Goal: Task Accomplishment & Management: Manage account settings

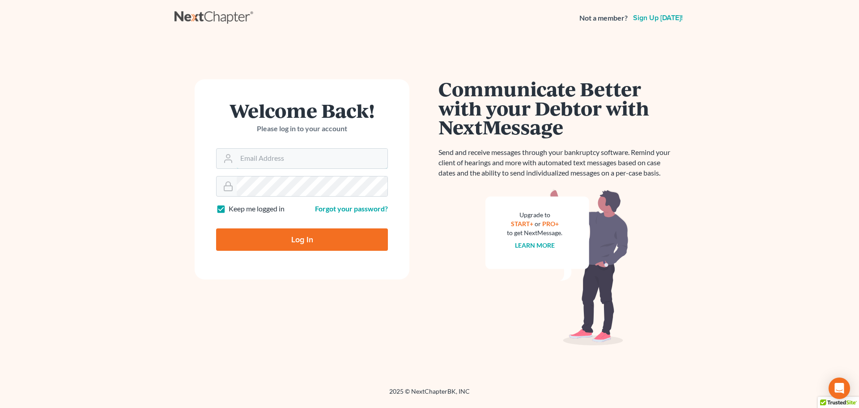
type input "[EMAIL_ADDRESS][DOMAIN_NAME]"
click at [297, 243] on input "Log In" at bounding box center [302, 239] width 172 height 22
type input "Thinking..."
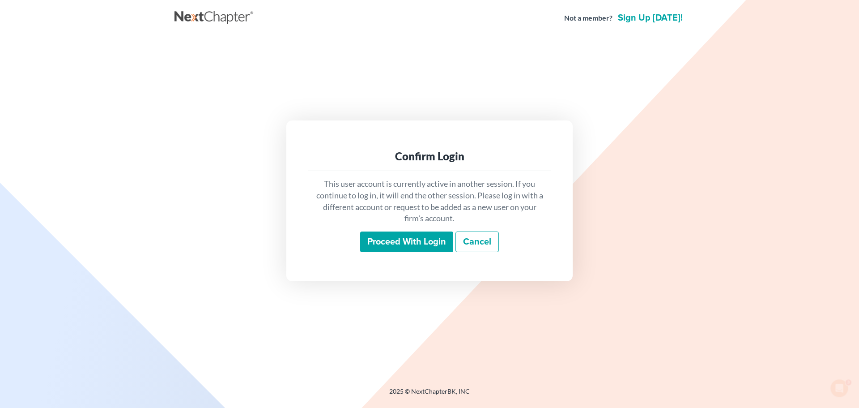
click at [394, 238] on input "Proceed with login" at bounding box center [406, 241] width 93 height 21
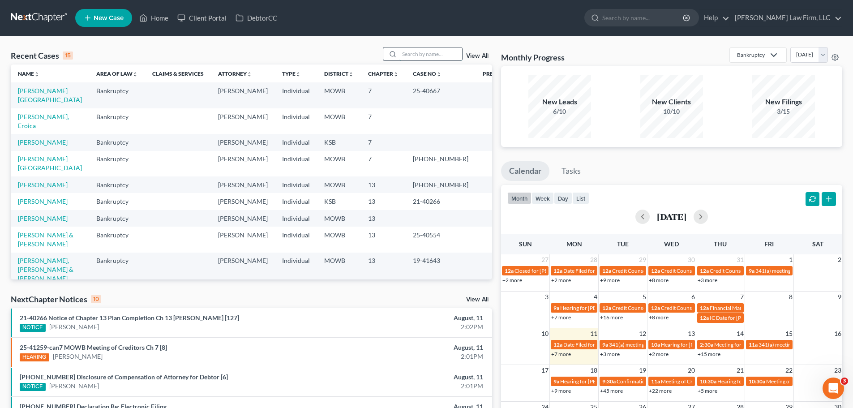
click at [412, 52] on input "search" at bounding box center [430, 53] width 63 height 13
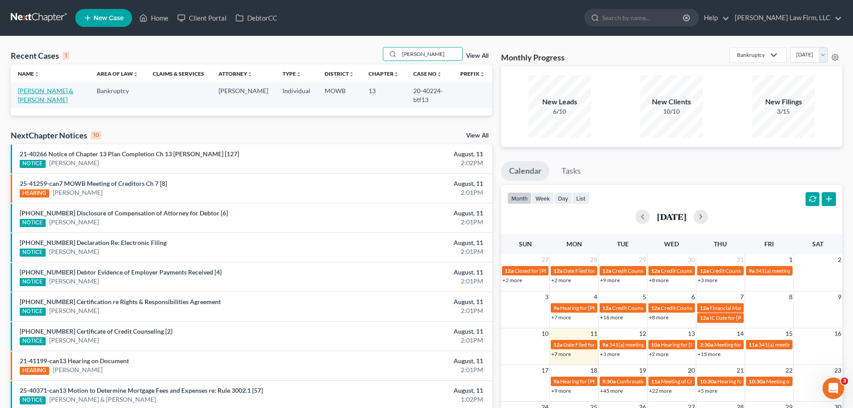
type input "[PERSON_NAME]"
click at [26, 93] on link "[PERSON_NAME] & [PERSON_NAME]" at bounding box center [46, 95] width 56 height 17
select select "6"
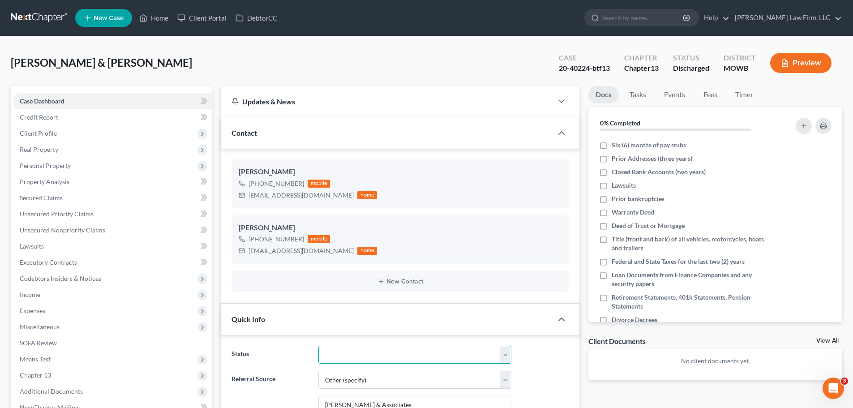
click at [504, 351] on select "Closed Discharged Dismissed Filed In Progress Lead Lost Lead Ready to File To R…" at bounding box center [414, 355] width 193 height 18
select select "0"
click at [318, 346] on select "Closed Discharged Dismissed Filed In Progress Lead Lost Lead Ready to File To R…" at bounding box center [414, 355] width 193 height 18
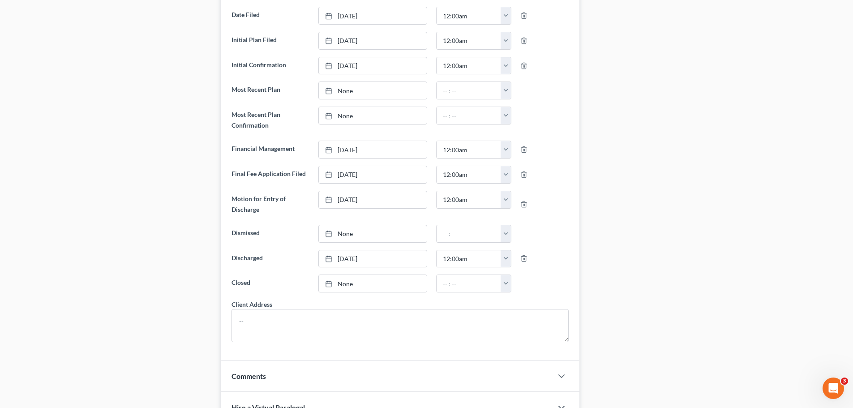
scroll to position [492, 0]
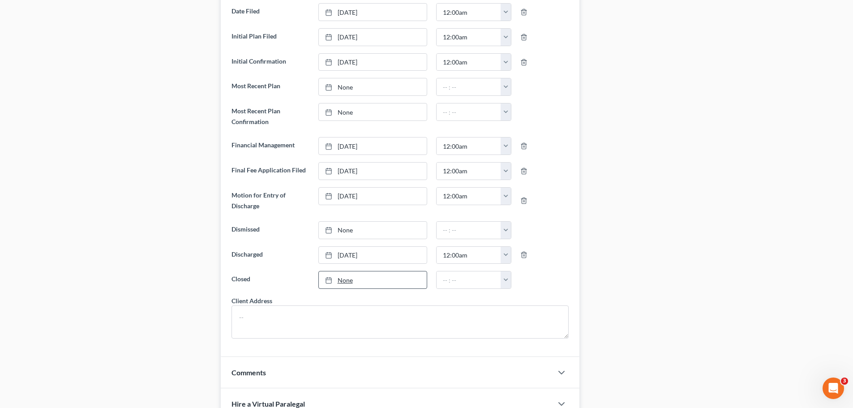
type input "[DATE]"
click at [339, 279] on link "[DATE]" at bounding box center [373, 279] width 108 height 17
click at [505, 278] on button "button" at bounding box center [505, 279] width 10 height 17
click at [524, 302] on link "12:00am" at bounding box center [525, 299] width 50 height 15
type input "12:00am"
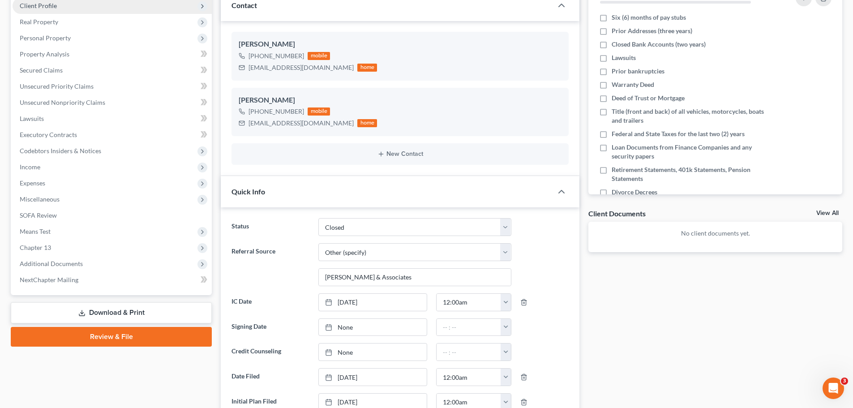
scroll to position [0, 0]
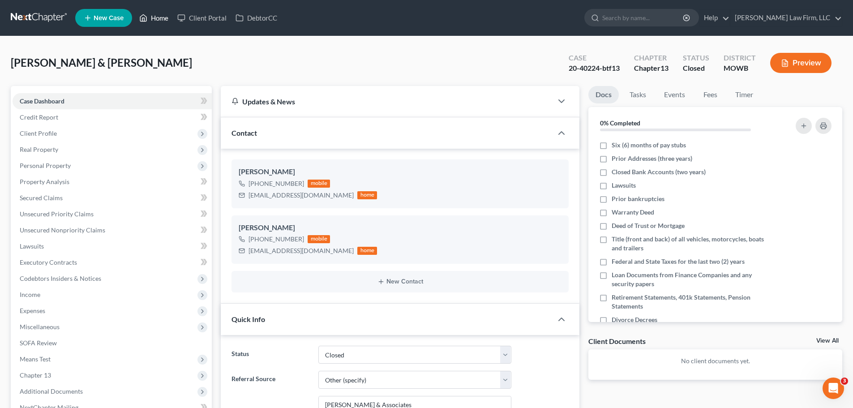
click at [147, 17] on icon at bounding box center [144, 18] width 6 height 7
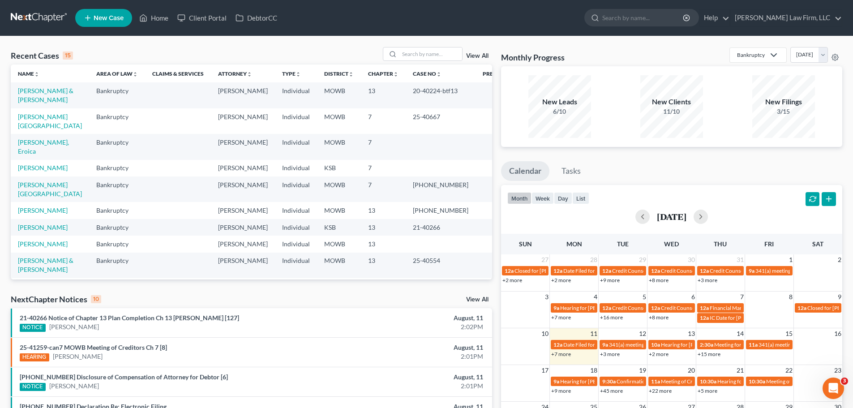
click at [474, 55] on link "View All" at bounding box center [477, 56] width 22 height 6
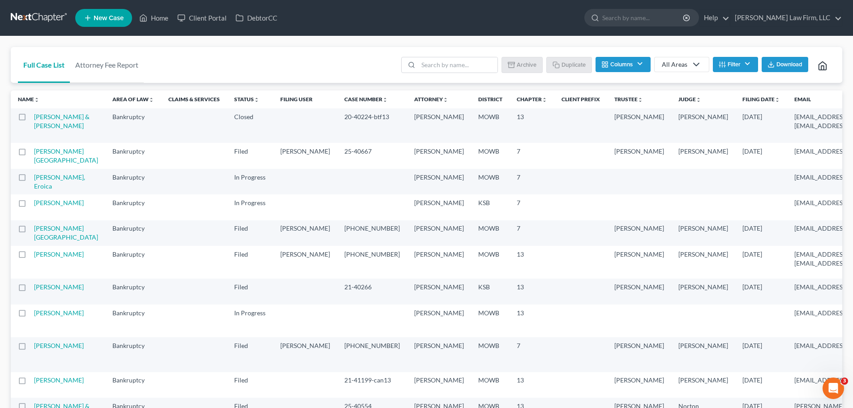
click at [30, 119] on label at bounding box center [30, 119] width 0 height 0
click at [34, 118] on input "checkbox" at bounding box center [37, 115] width 6 height 6
click at [532, 60] on button "Archive" at bounding box center [523, 64] width 40 height 15
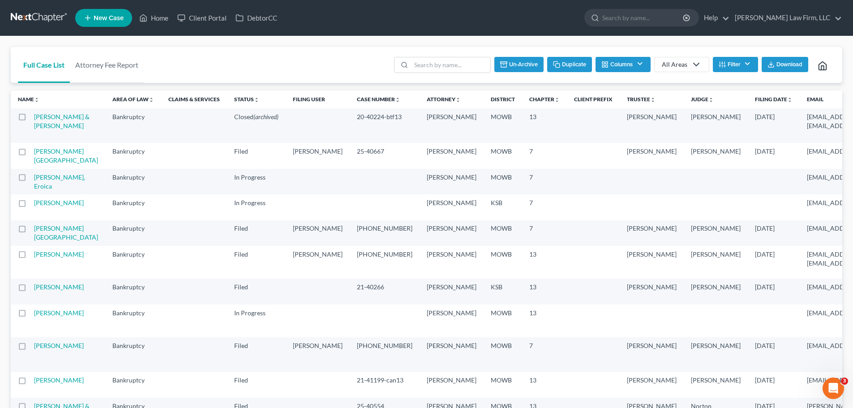
checkbox input "false"
click at [162, 18] on link "Home" at bounding box center [154, 18] width 38 height 16
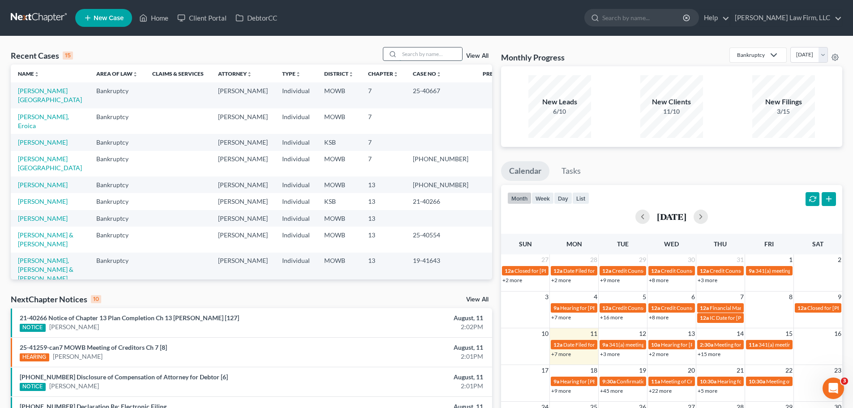
click at [409, 54] on input "search" at bounding box center [430, 53] width 63 height 13
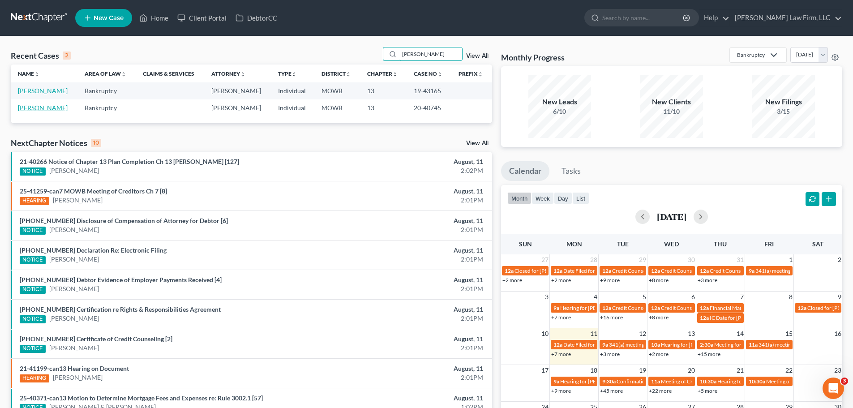
type input "[PERSON_NAME]"
click at [39, 108] on link "[PERSON_NAME]" at bounding box center [43, 108] width 50 height 8
select select "6"
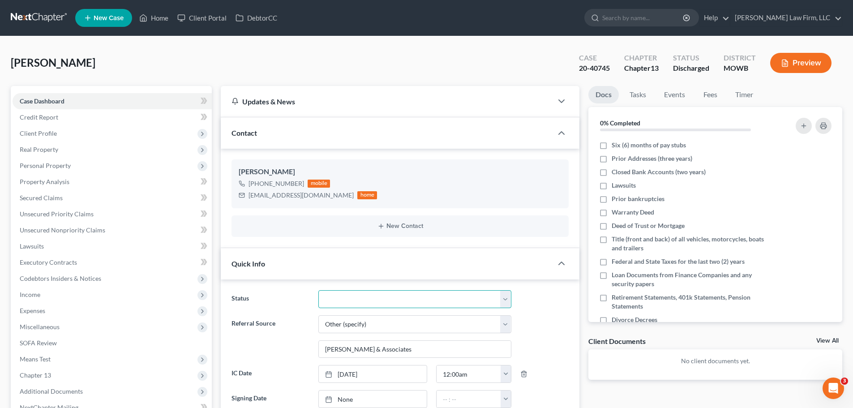
click at [505, 298] on select "Closed Discharged Dismissed Filed In Progress Lead Lost Lead Ready to File To R…" at bounding box center [414, 299] width 193 height 18
select select "0"
click at [318, 290] on select "Closed Discharged Dismissed Filed In Progress Lead Lost Lead Ready to File To R…" at bounding box center [414, 299] width 193 height 18
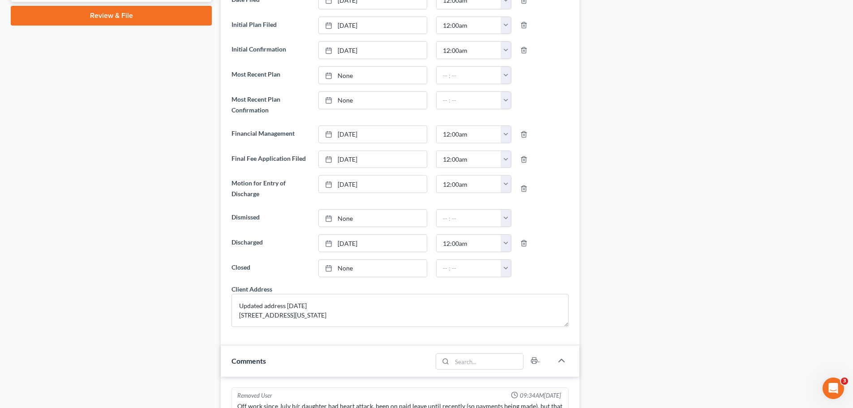
scroll to position [492, 0]
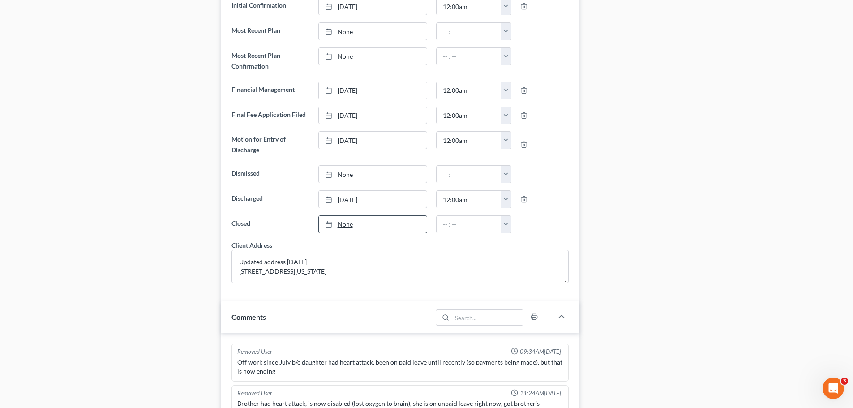
type input "[DATE]"
click at [335, 226] on div at bounding box center [331, 224] width 13 height 8
click at [506, 222] on button "button" at bounding box center [505, 224] width 10 height 17
click at [520, 248] on link "12:00am" at bounding box center [525, 243] width 50 height 15
type input "12:00am"
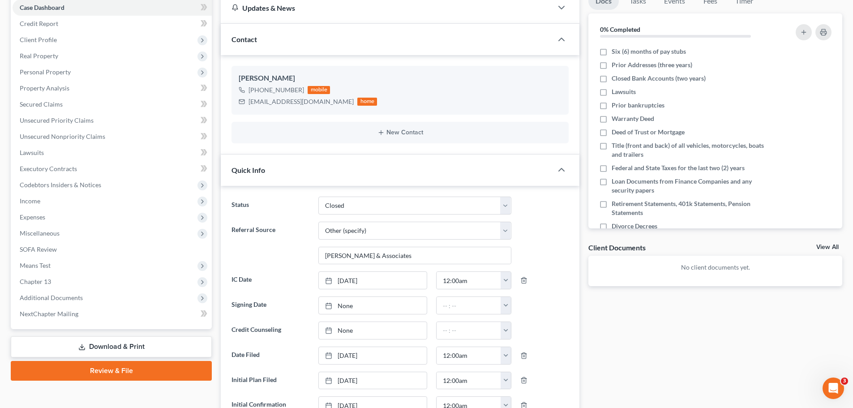
scroll to position [0, 0]
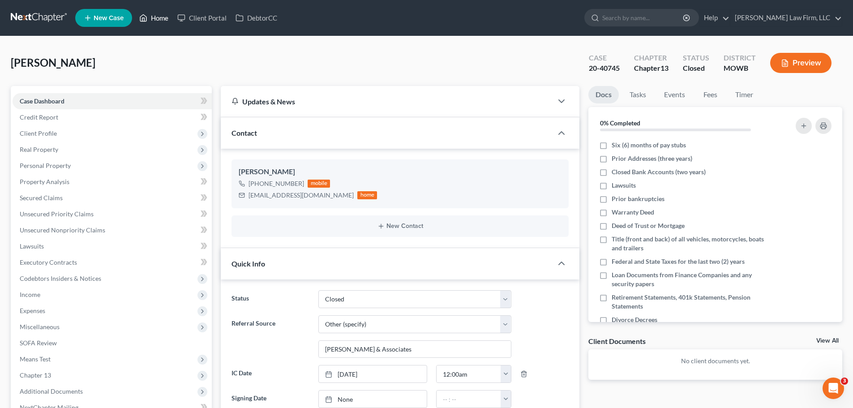
click at [160, 18] on link "Home" at bounding box center [154, 18] width 38 height 16
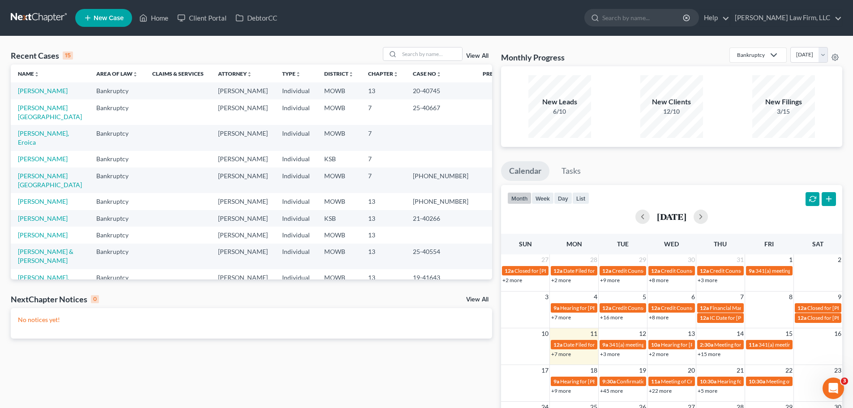
click at [475, 56] on link "View All" at bounding box center [477, 56] width 22 height 6
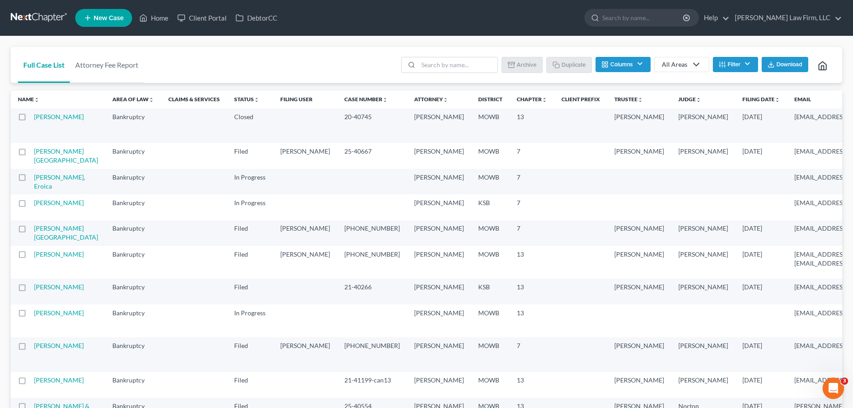
click at [30, 119] on label at bounding box center [30, 119] width 0 height 0
click at [34, 117] on input "checkbox" at bounding box center [37, 115] width 6 height 6
click at [530, 63] on button "Archive" at bounding box center [523, 64] width 40 height 15
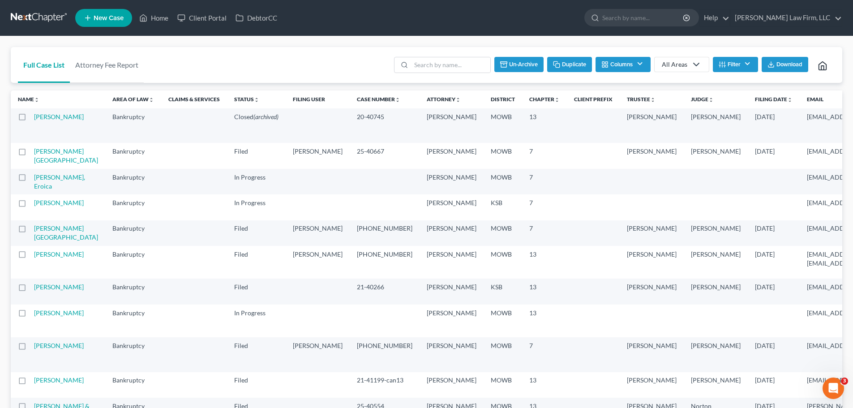
checkbox input "false"
click at [435, 60] on input "search" at bounding box center [457, 64] width 79 height 15
type input "Rush"
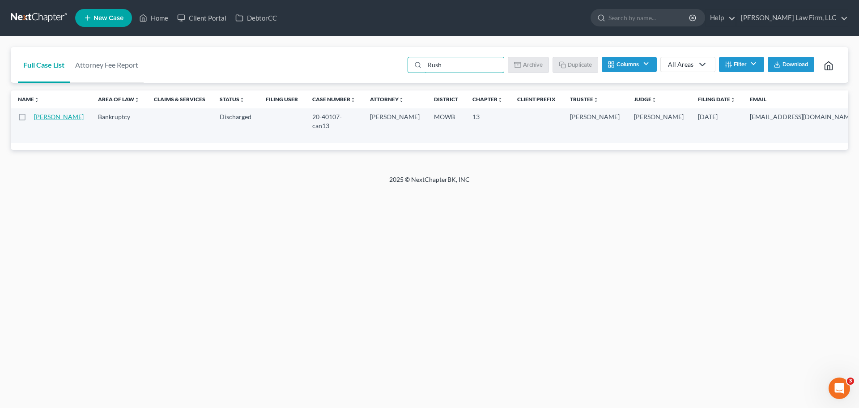
click at [48, 120] on link "[PERSON_NAME]" at bounding box center [59, 117] width 50 height 8
select select "6"
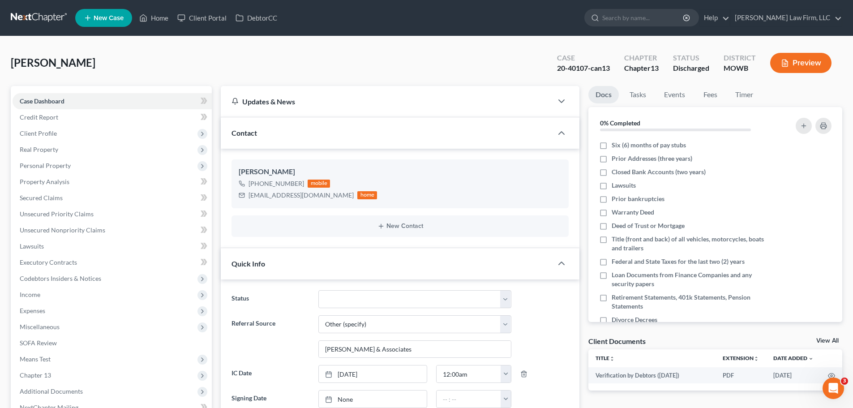
scroll to position [5095, 0]
click at [506, 296] on select "Closed Discharged Dismissed Filed In Progress Lead Lost Lead Ready to File To R…" at bounding box center [414, 299] width 193 height 18
select select "0"
click at [318, 290] on select "Closed Discharged Dismissed Filed In Progress Lead Lost Lead Ready to File To R…" at bounding box center [414, 299] width 193 height 18
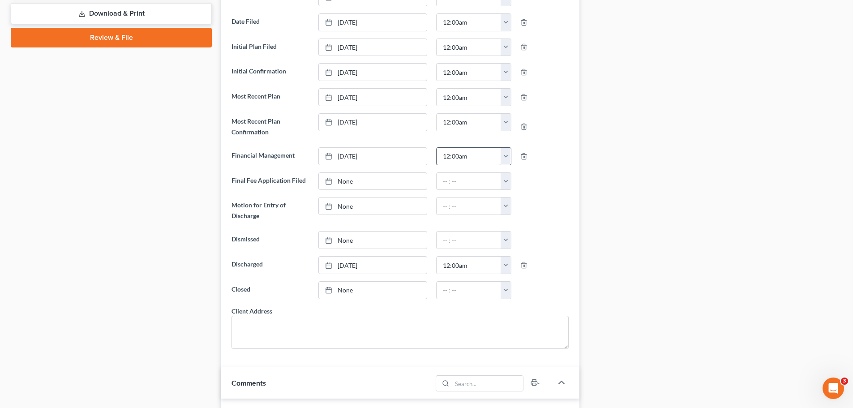
scroll to position [492, 0]
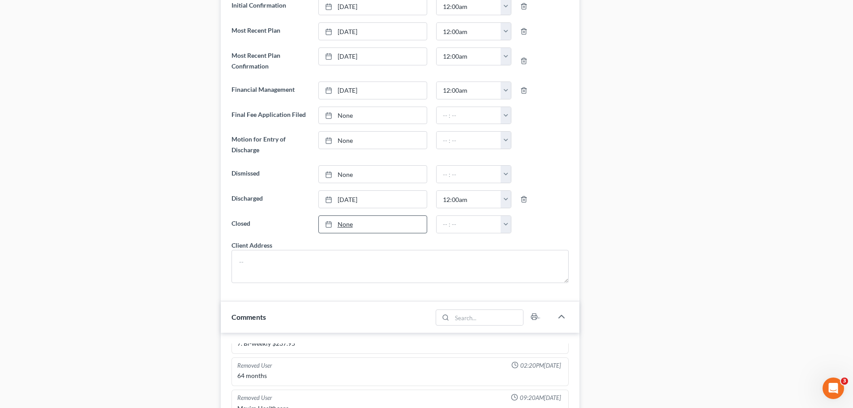
click at [342, 224] on link "None" at bounding box center [373, 224] width 108 height 17
type input "[DATE]"
click at [506, 224] on button "button" at bounding box center [505, 224] width 10 height 17
click at [517, 241] on link "12:00am" at bounding box center [525, 243] width 50 height 15
type input "12:00am"
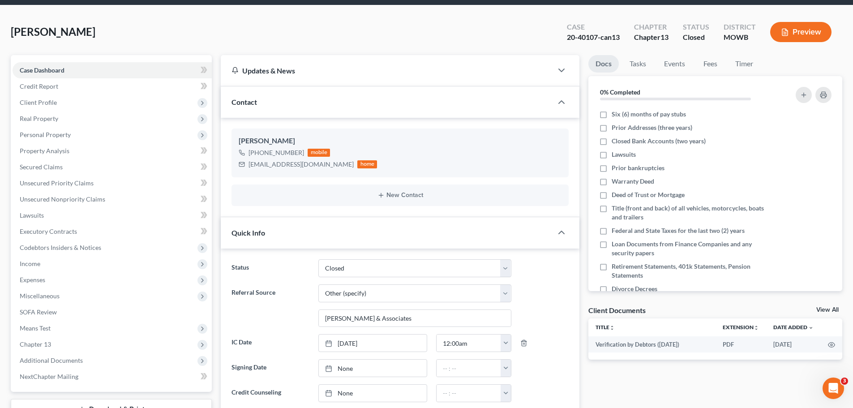
scroll to position [0, 0]
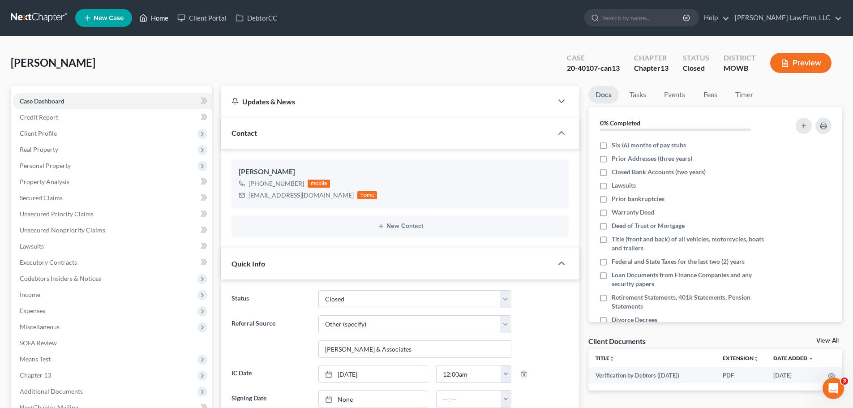
click at [161, 17] on link "Home" at bounding box center [154, 18] width 38 height 16
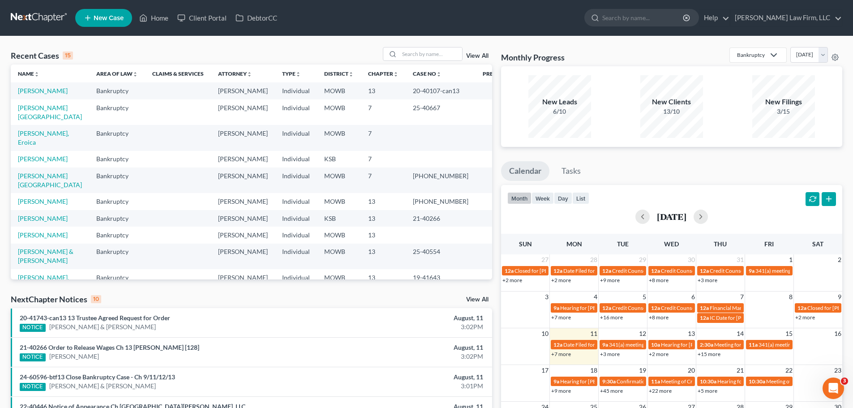
click at [475, 55] on link "View All" at bounding box center [477, 56] width 22 height 6
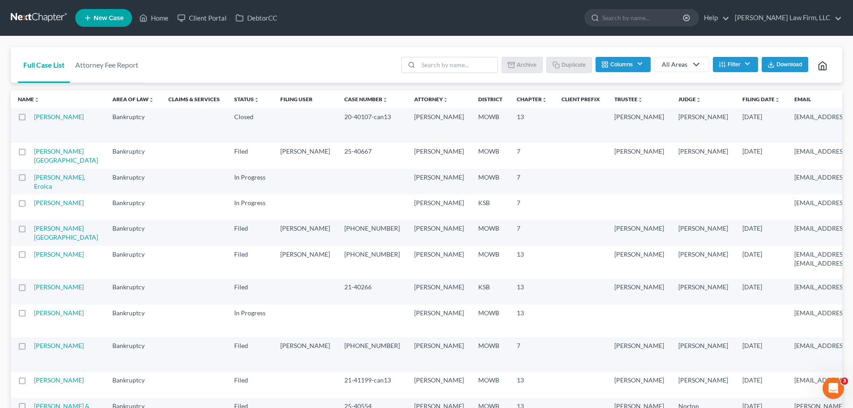
click at [30, 119] on label at bounding box center [30, 119] width 0 height 0
click at [34, 117] on input "checkbox" at bounding box center [37, 115] width 6 height 6
checkbox input "true"
click at [531, 65] on button "Archive" at bounding box center [523, 64] width 40 height 15
